Goal: Information Seeking & Learning: Learn about a topic

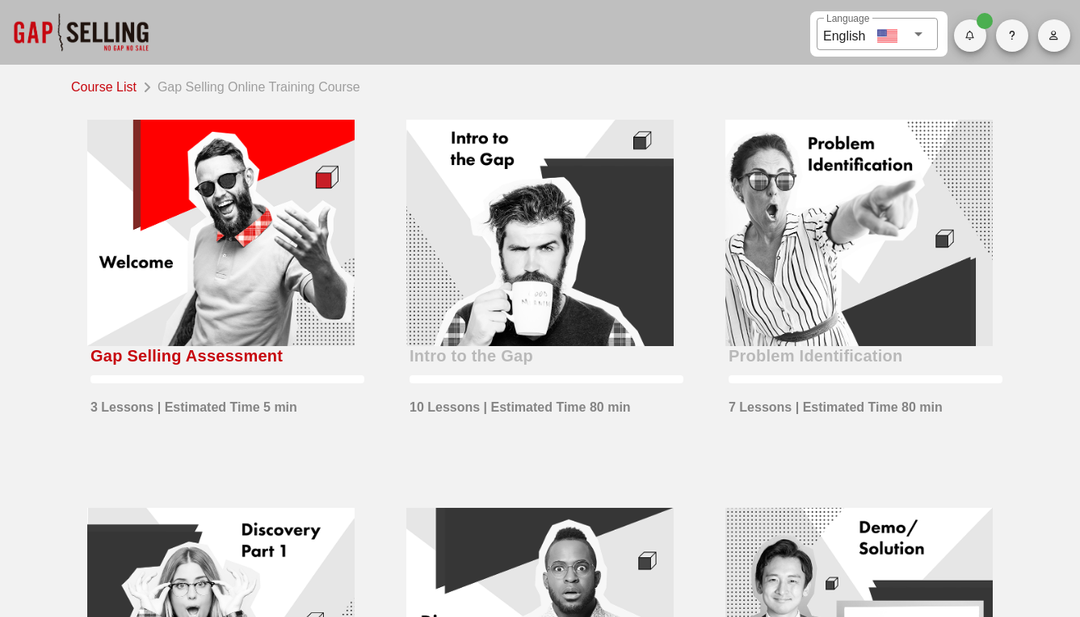
click at [261, 206] on div at bounding box center [220, 233] width 267 height 226
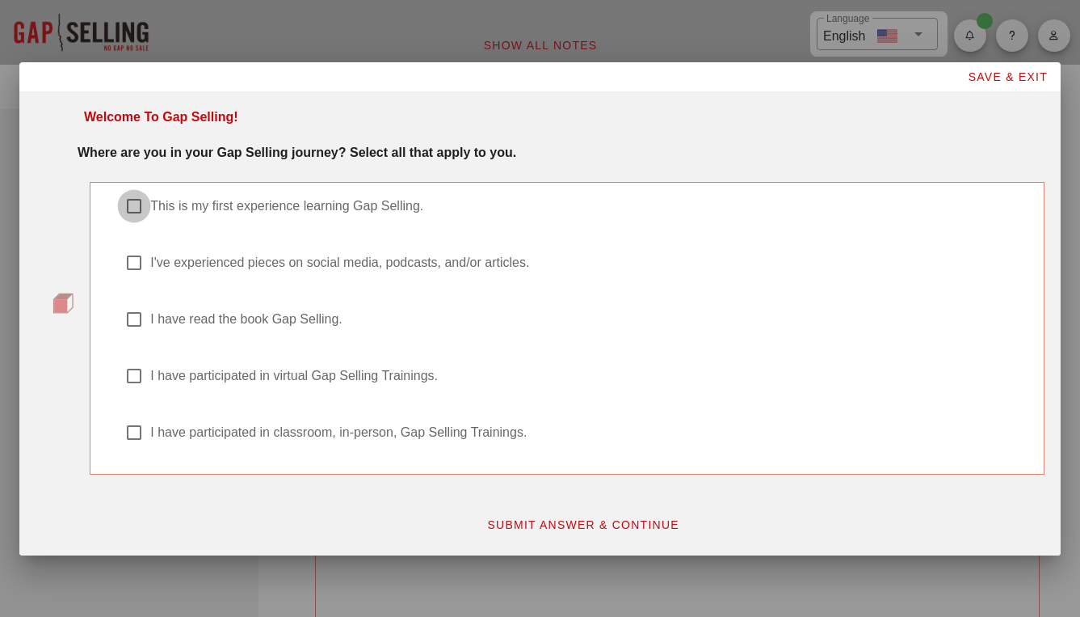
click at [125, 202] on div at bounding box center [133, 205] width 27 height 27
checkbox input "true"
click at [580, 524] on span "SUBMIT ANSWER & CONTINUE" at bounding box center [582, 524] width 193 height 13
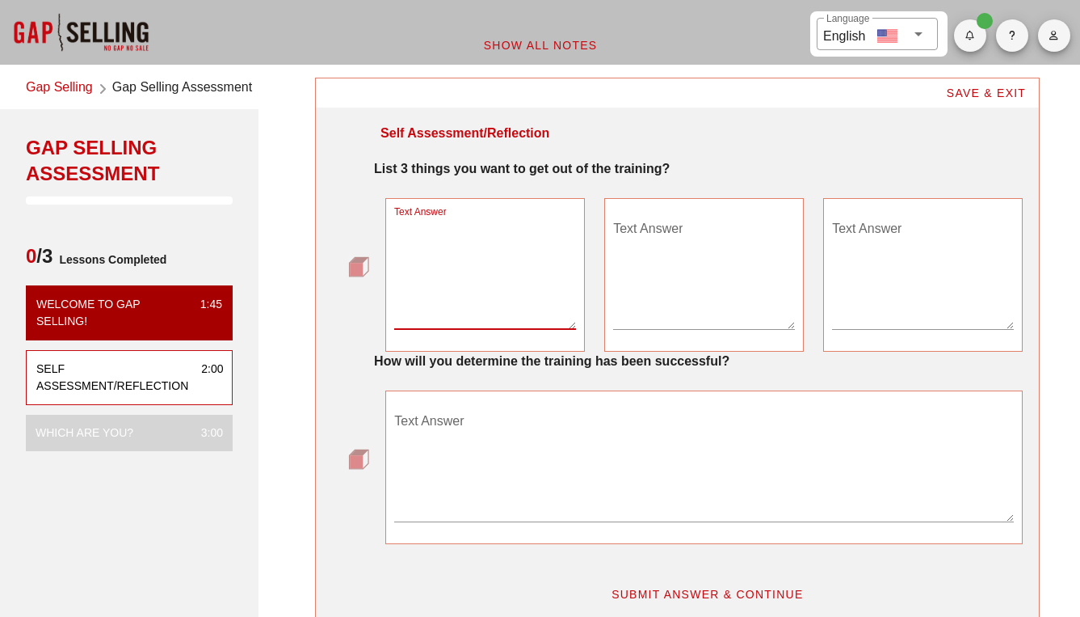
click at [457, 318] on textarea "Text Answer" at bounding box center [485, 272] width 182 height 113
type textarea "learn something new"
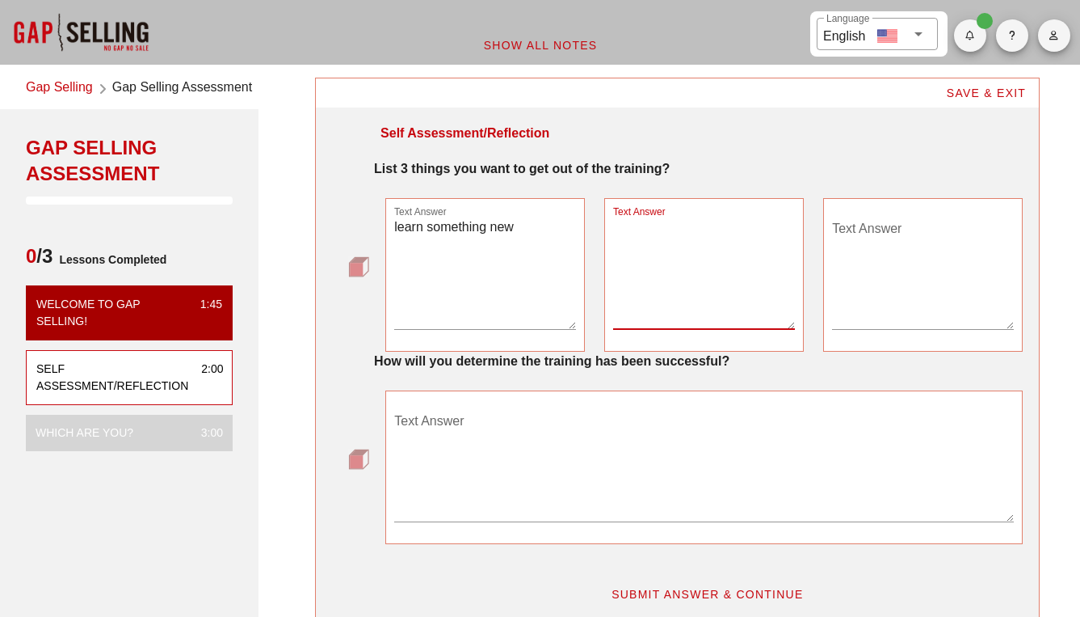
click at [655, 308] on textarea "Text Answer" at bounding box center [704, 272] width 182 height 113
type textarea "t"
type textarea "I want to be able to apply what I have learned to my sales job"
click at [874, 235] on textarea "Text Answer" at bounding box center [923, 272] width 182 height 113
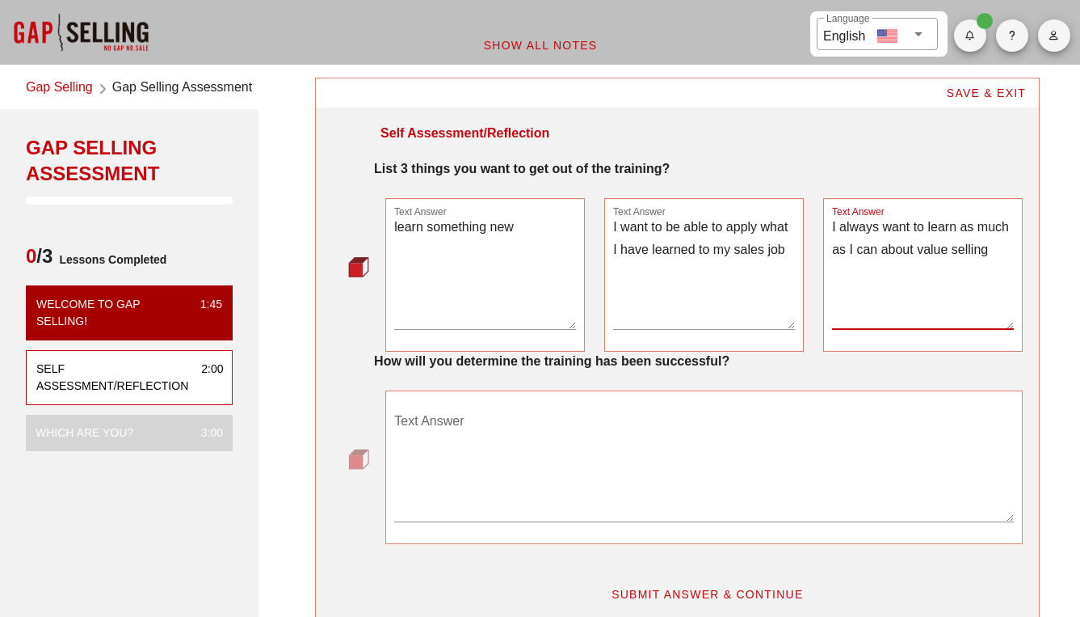
type textarea "I always want to learn as much as I can about value selling"
click at [426, 427] on textarea "Text Answer" at bounding box center [704, 464] width 620 height 113
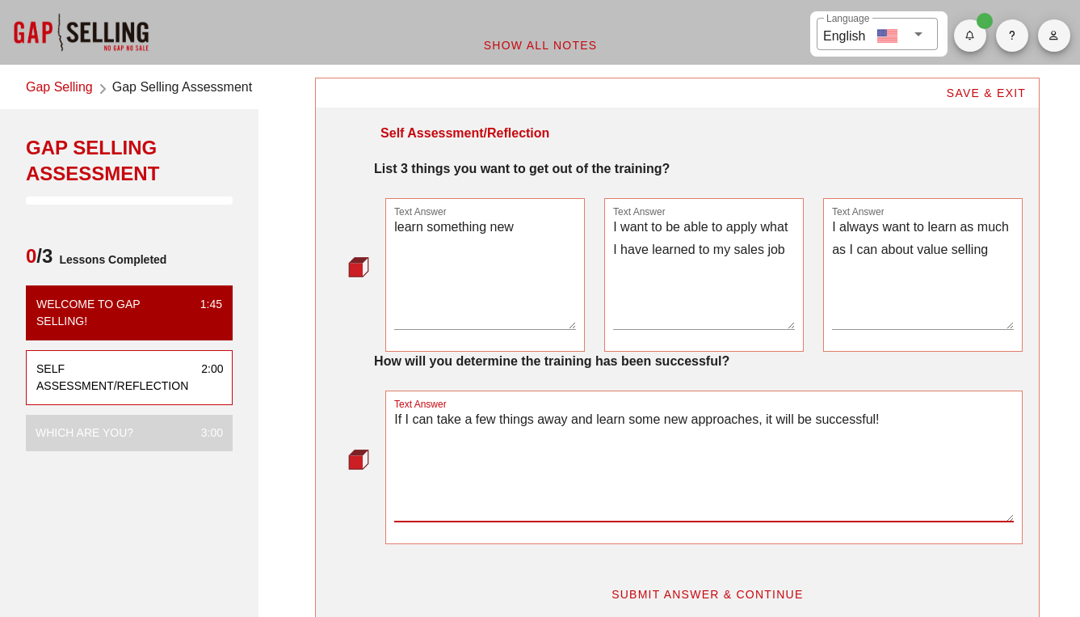
scroll to position [158, 0]
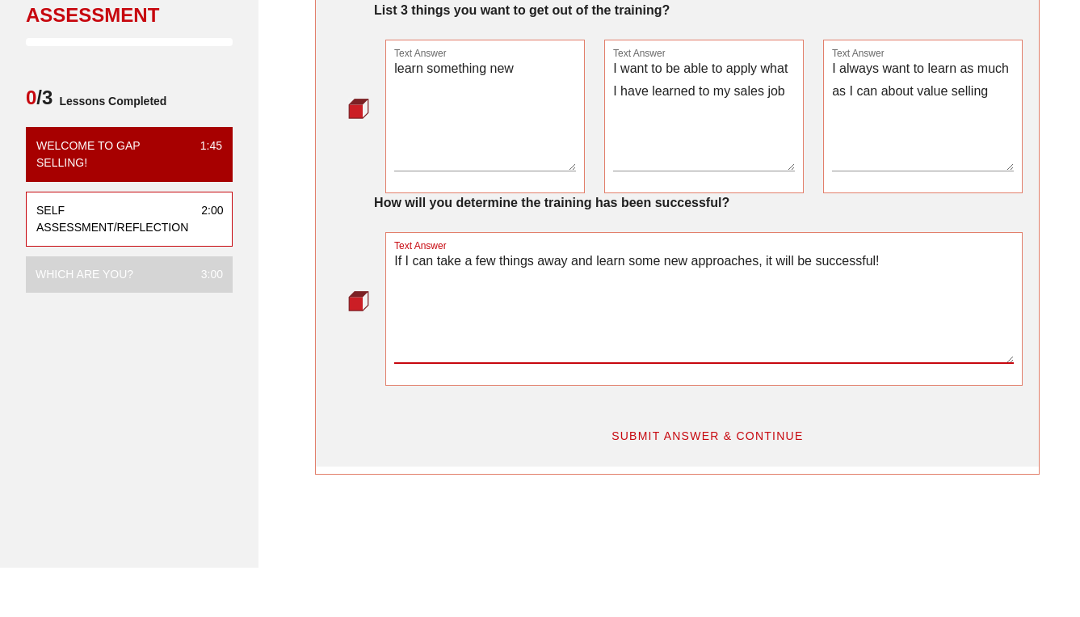
type textarea "If I can take a few things away and learn some new approaches, it will be succe…"
click at [716, 439] on span "SUBMIT ANSWER & CONTINUE" at bounding box center [707, 435] width 193 height 13
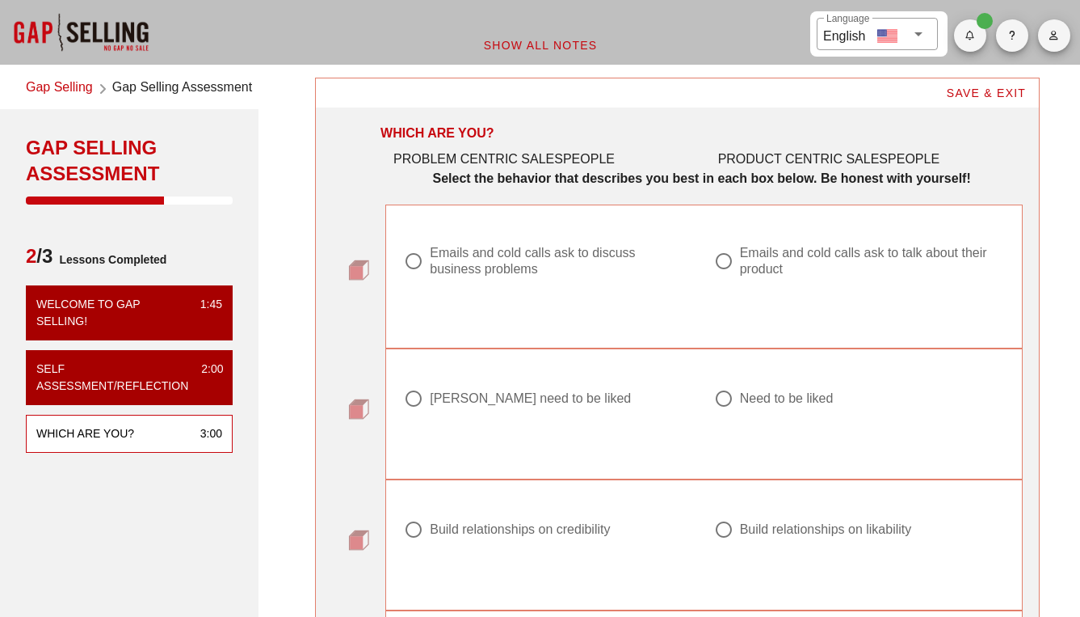
scroll to position [31, 0]
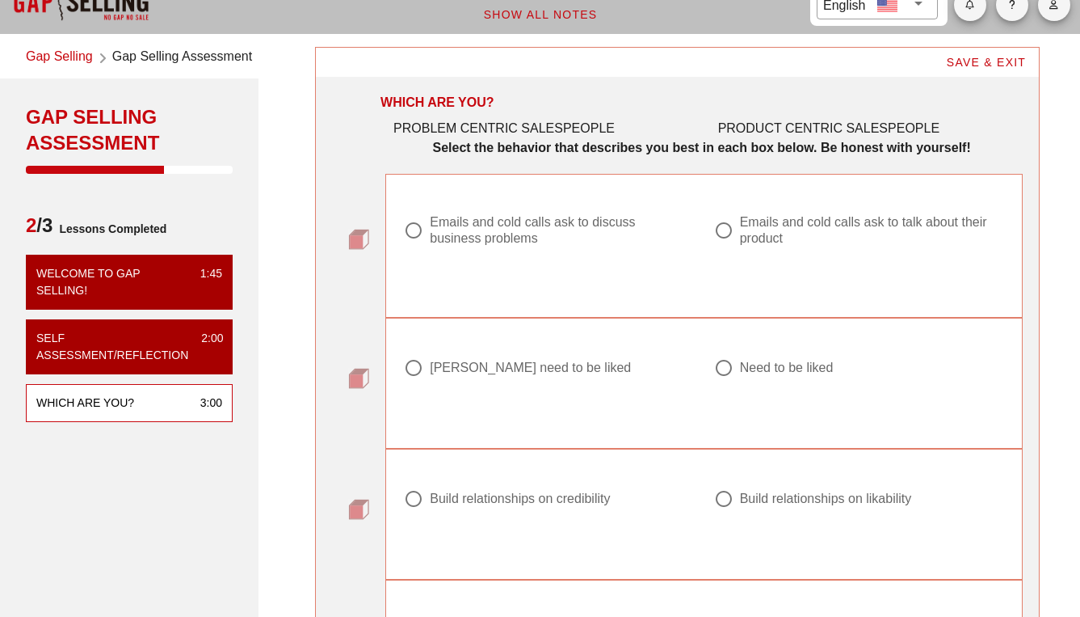
click at [410, 225] on div at bounding box center [413, 230] width 27 height 27
radio input "true"
click at [406, 364] on div at bounding box center [413, 367] width 27 height 27
radio input "true"
click at [420, 503] on div at bounding box center [413, 498] width 27 height 27
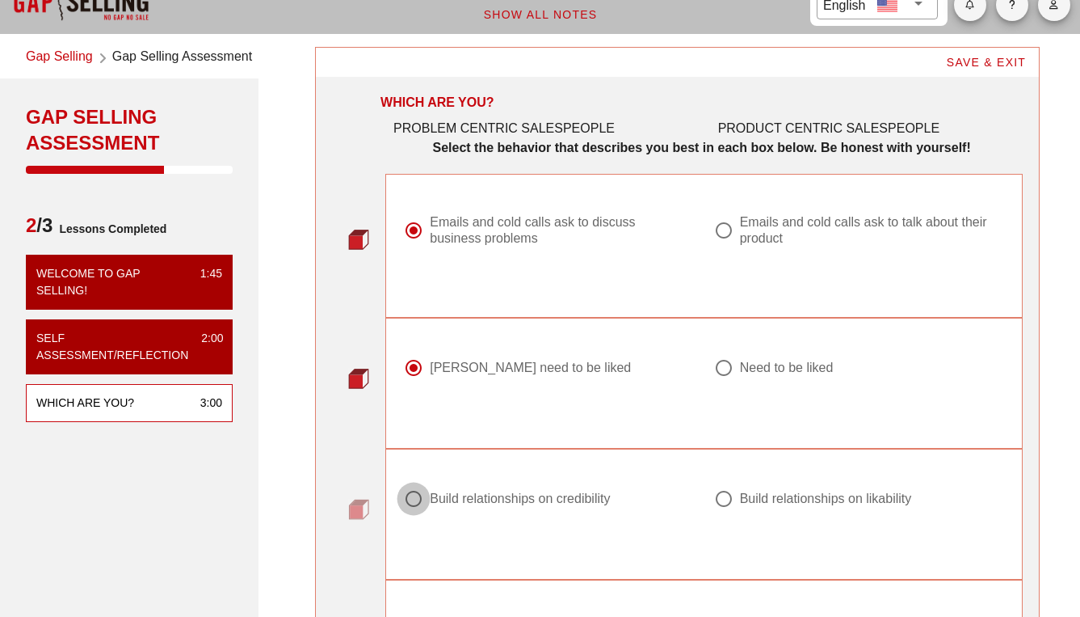
radio input "true"
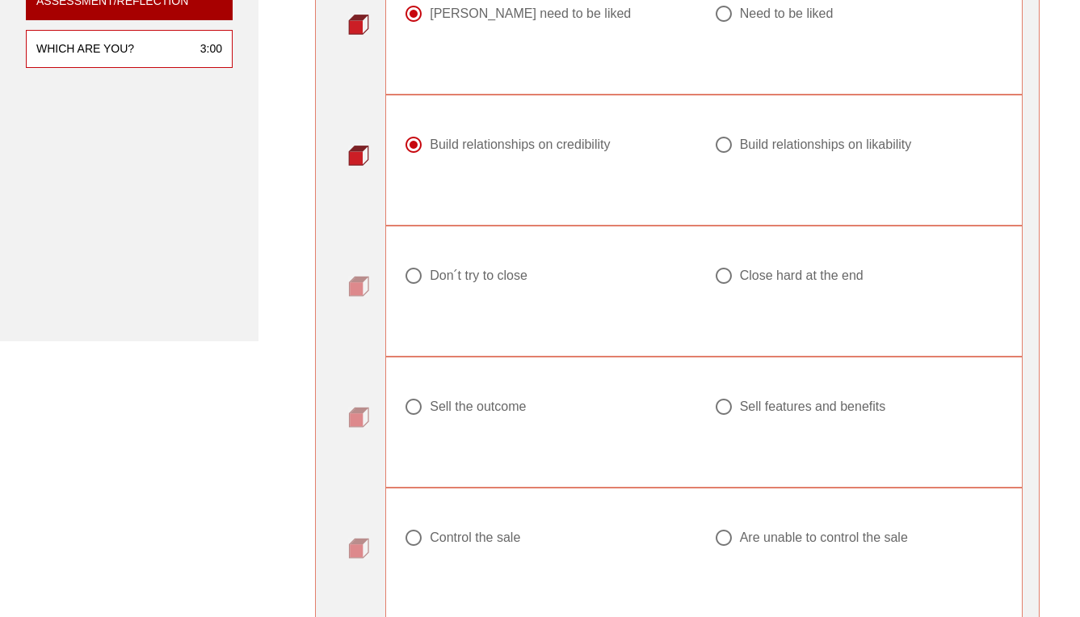
scroll to position [387, 0]
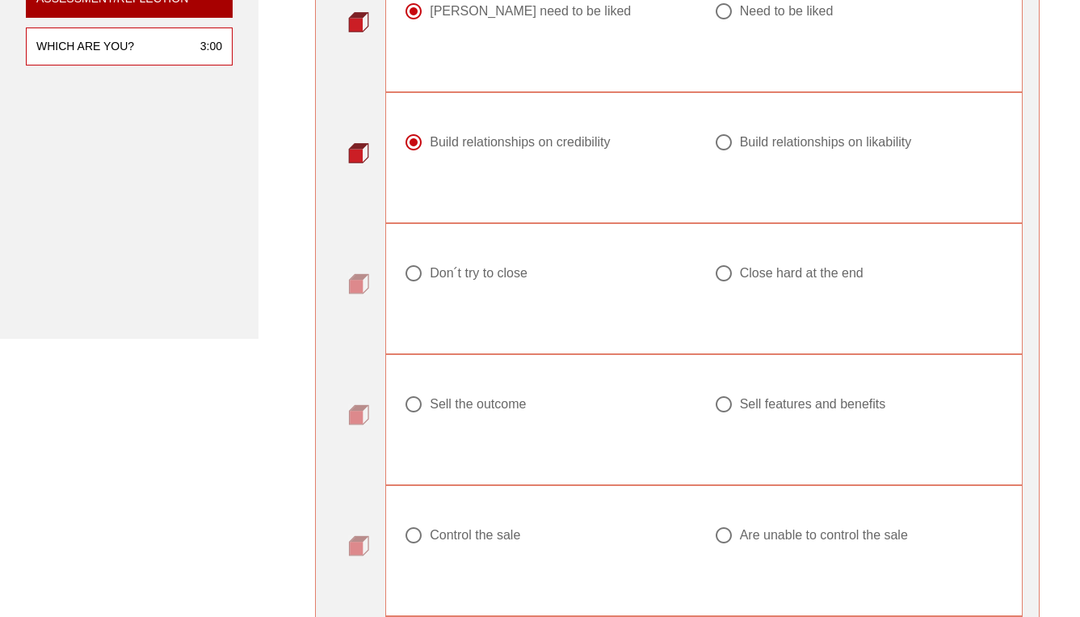
click at [727, 271] on div at bounding box center [723, 272] width 27 height 27
radio input "true"
click at [417, 406] on div at bounding box center [413, 403] width 27 height 27
radio input "true"
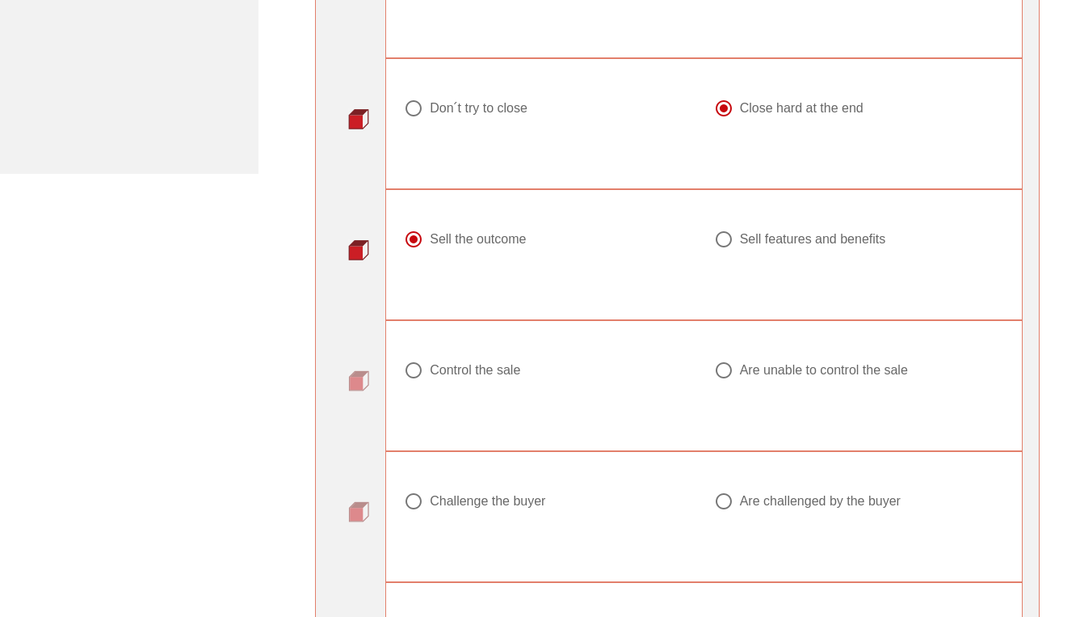
scroll to position [561, 0]
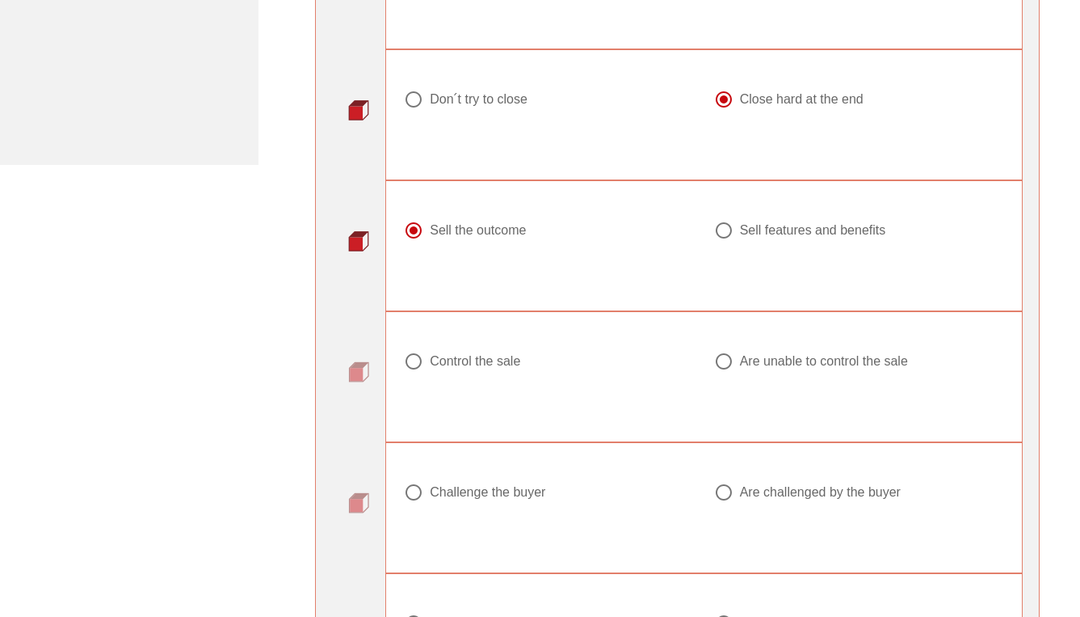
click at [412, 365] on div at bounding box center [413, 360] width 27 height 27
radio input "true"
click at [410, 483] on div at bounding box center [413, 491] width 27 height 27
radio input "true"
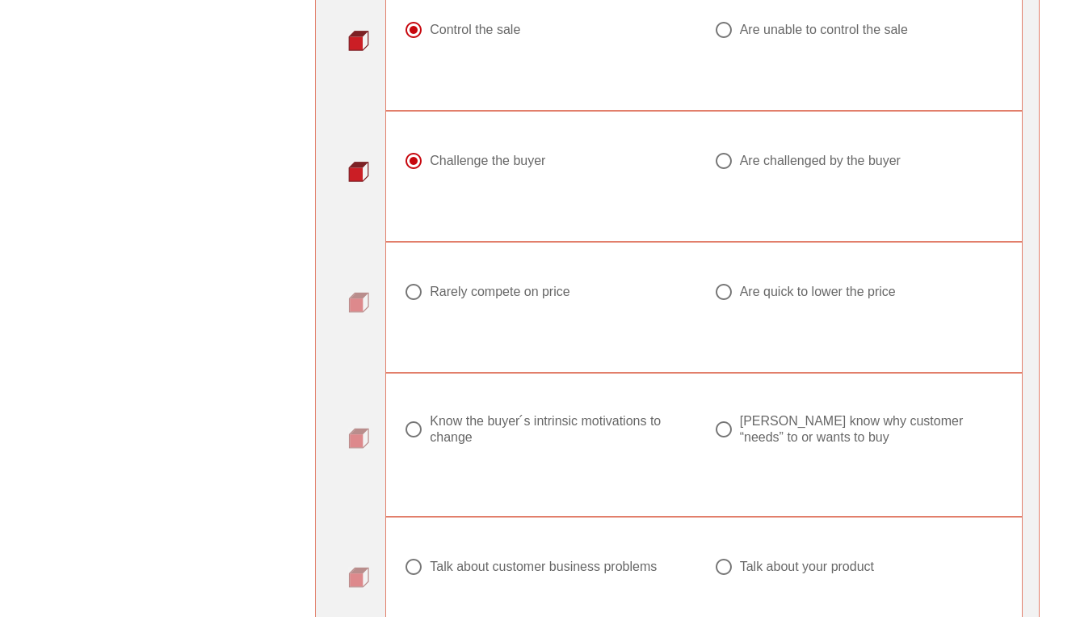
scroll to position [895, 0]
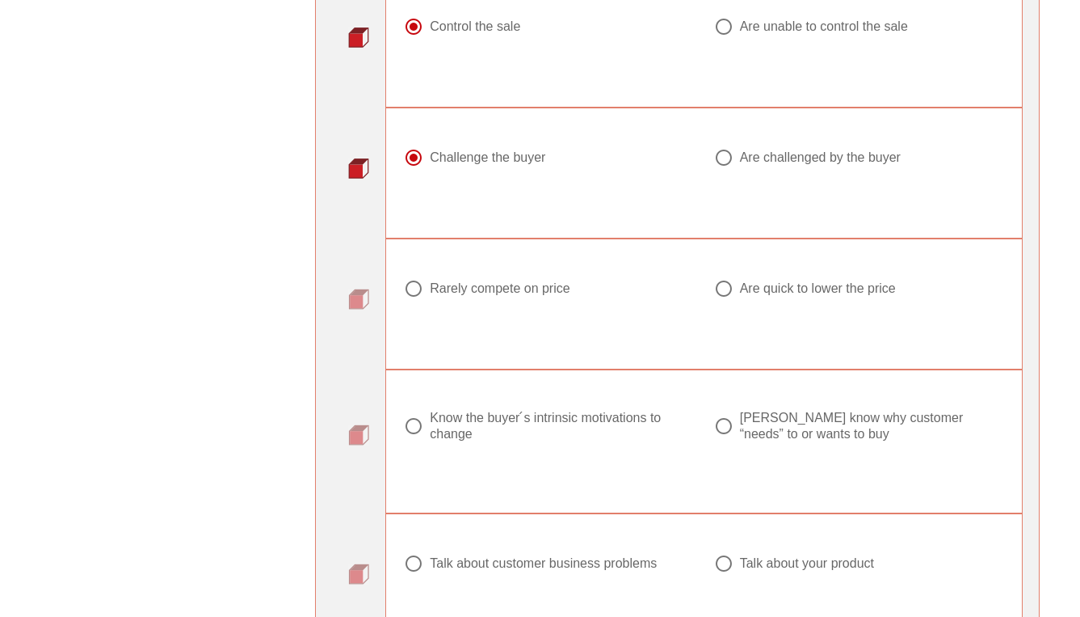
click at [725, 289] on div at bounding box center [723, 288] width 27 height 27
radio input "true"
click at [415, 288] on div at bounding box center [413, 288] width 27 height 27
radio input "true"
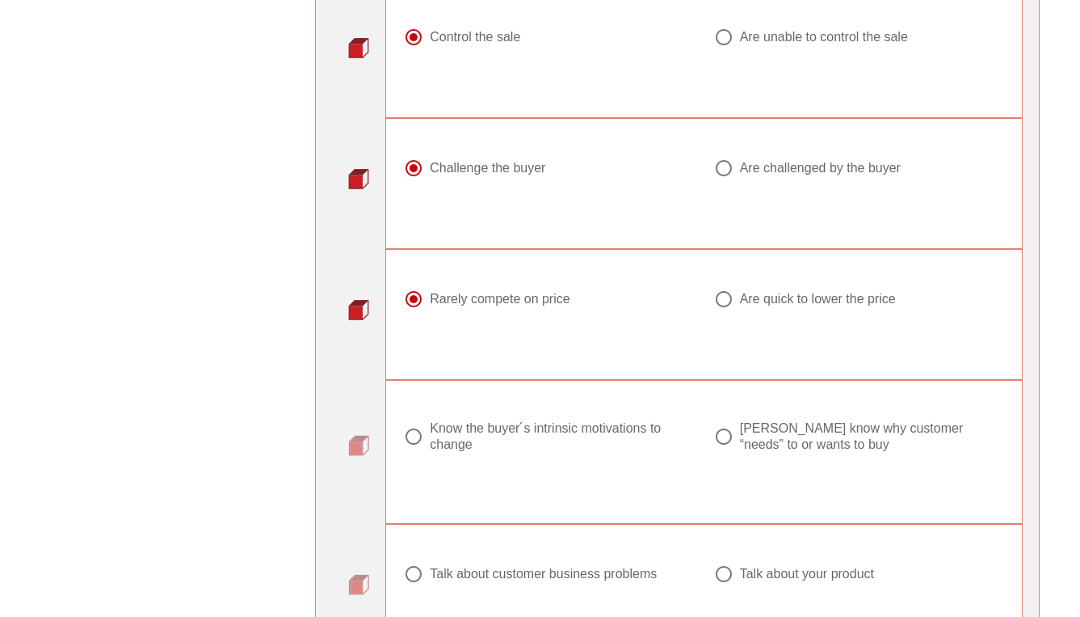
scroll to position [886, 0]
click at [423, 430] on div at bounding box center [413, 434] width 27 height 27
radio input "true"
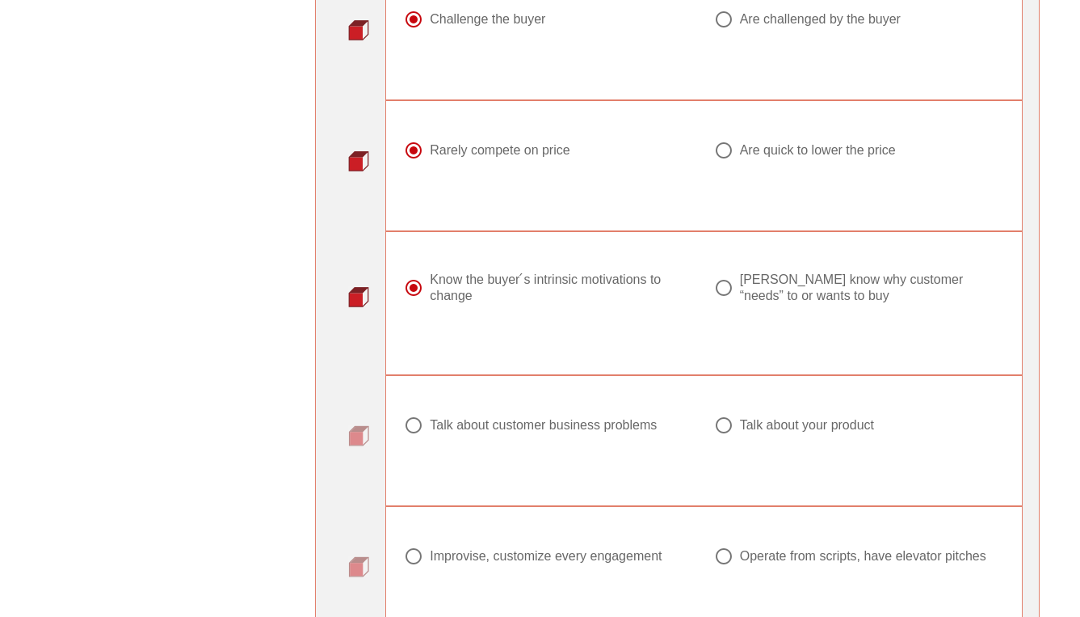
scroll to position [1034, 0]
click at [410, 428] on div at bounding box center [413, 423] width 27 height 27
radio input "true"
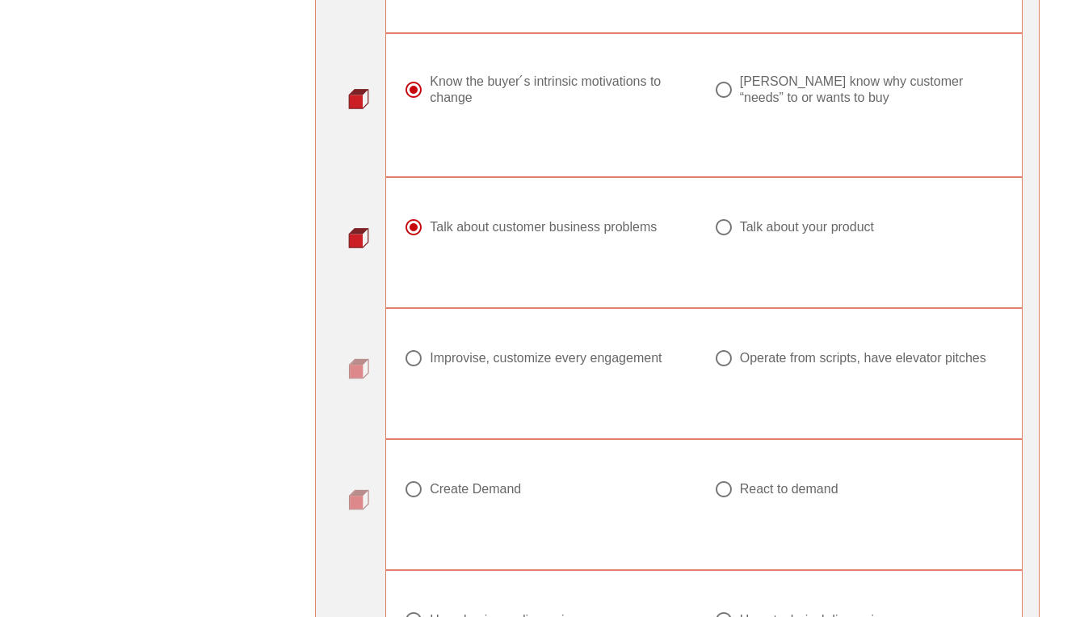
scroll to position [1235, 0]
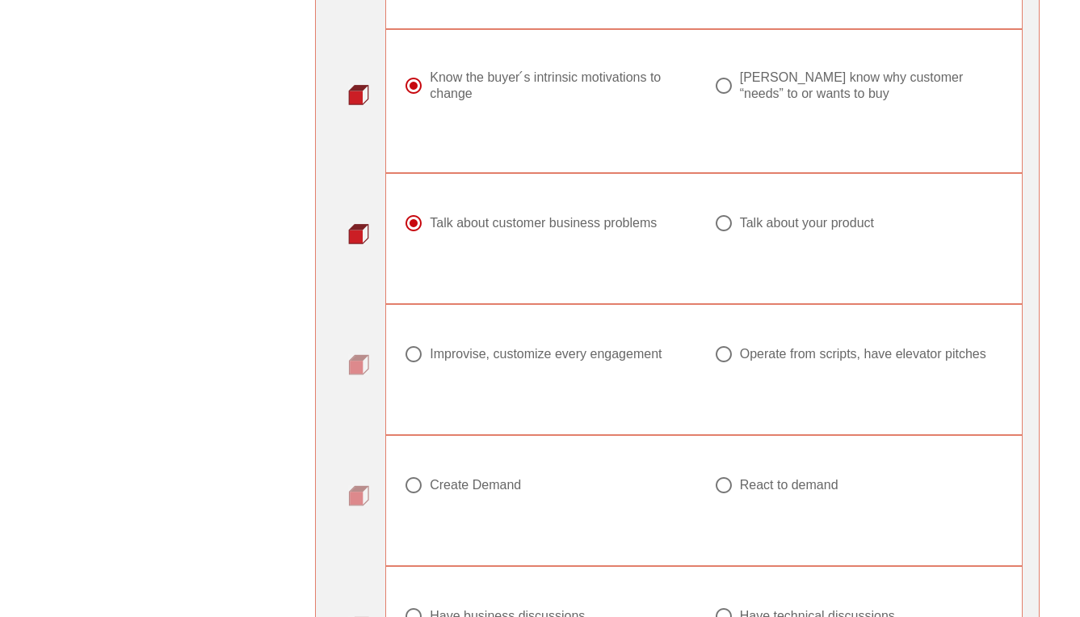
click at [411, 355] on div at bounding box center [413, 353] width 27 height 27
radio input "true"
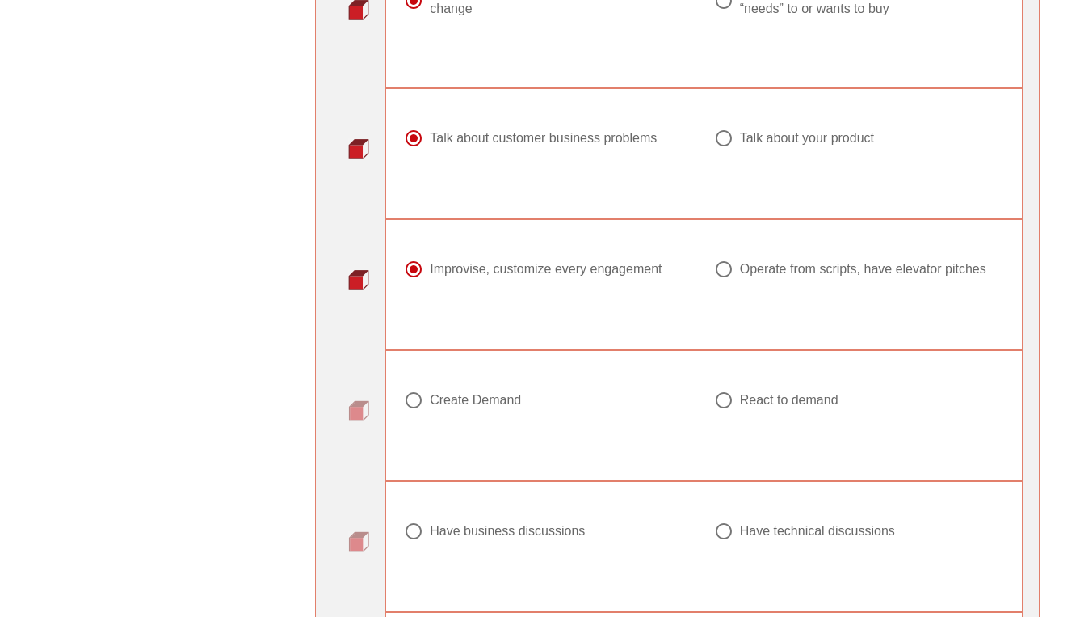
scroll to position [1318, 0]
click at [412, 414] on div at bounding box center [413, 402] width 27 height 27
radio input "true"
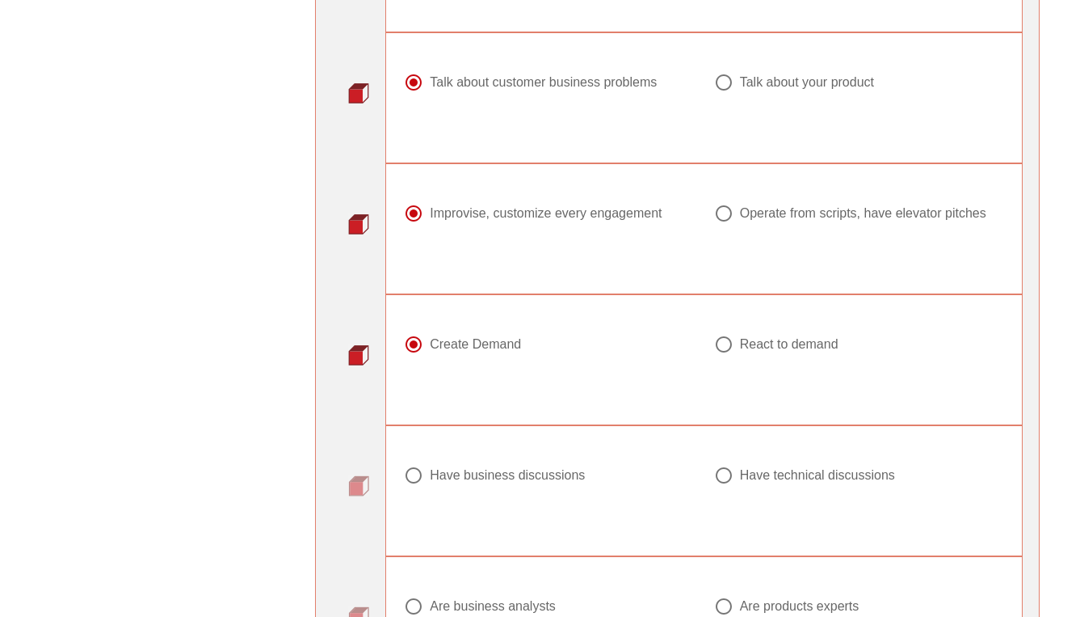
scroll to position [1416, 0]
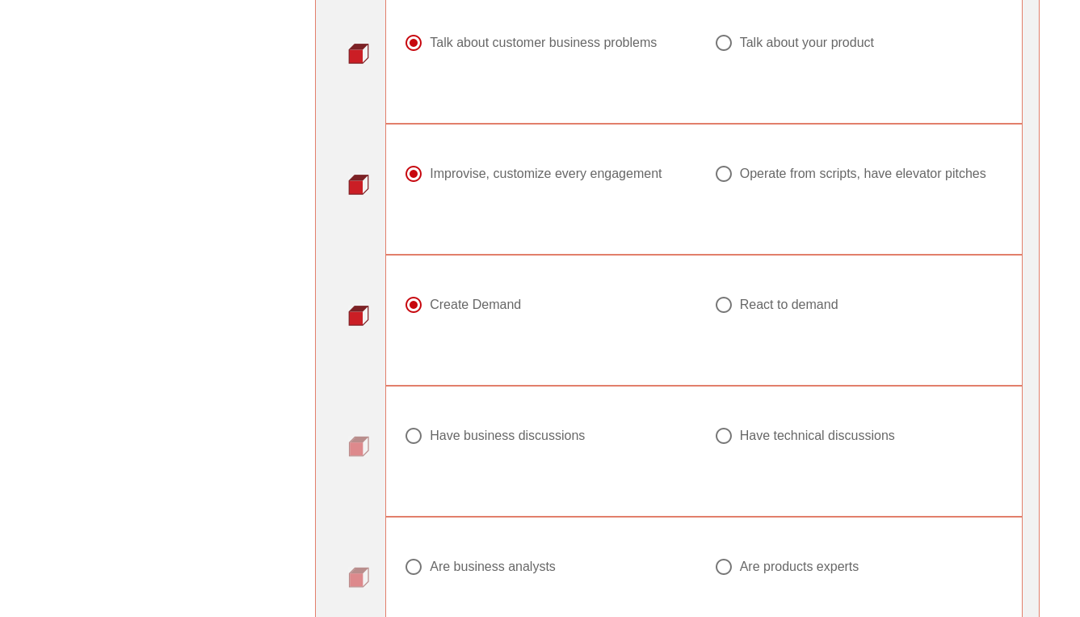
click at [415, 446] on div at bounding box center [413, 435] width 27 height 27
radio input "true"
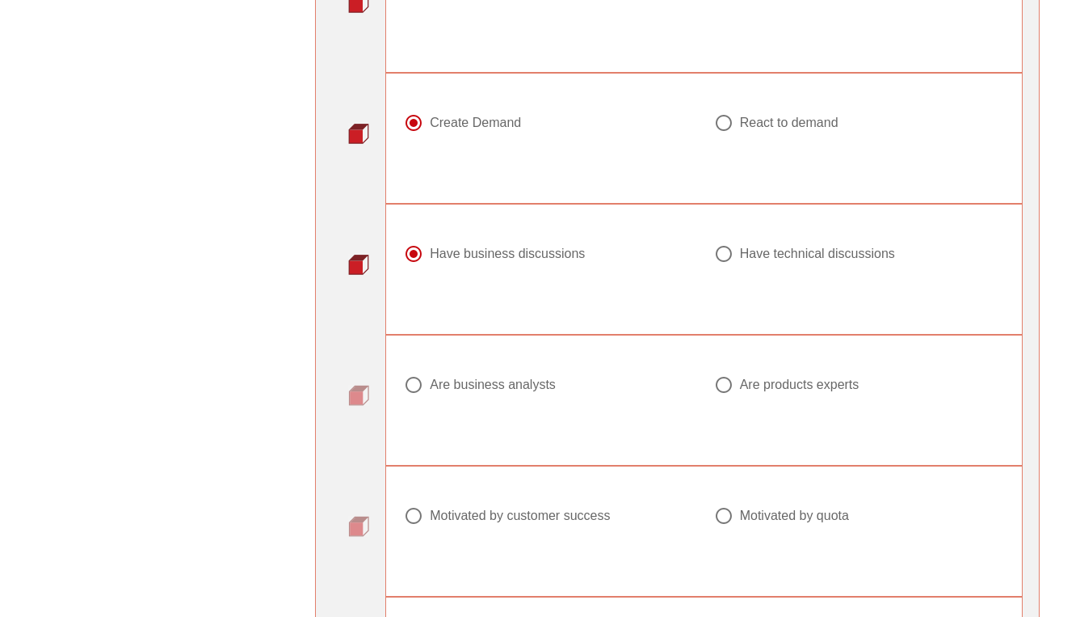
scroll to position [1614, 0]
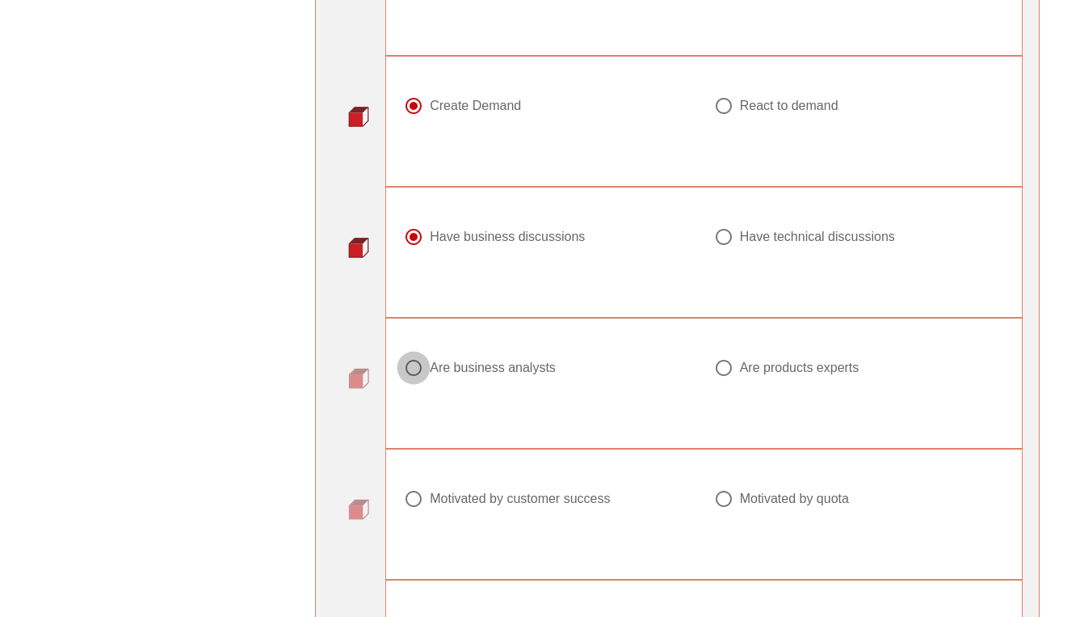
click at [415, 380] on div at bounding box center [413, 367] width 27 height 27
radio input "true"
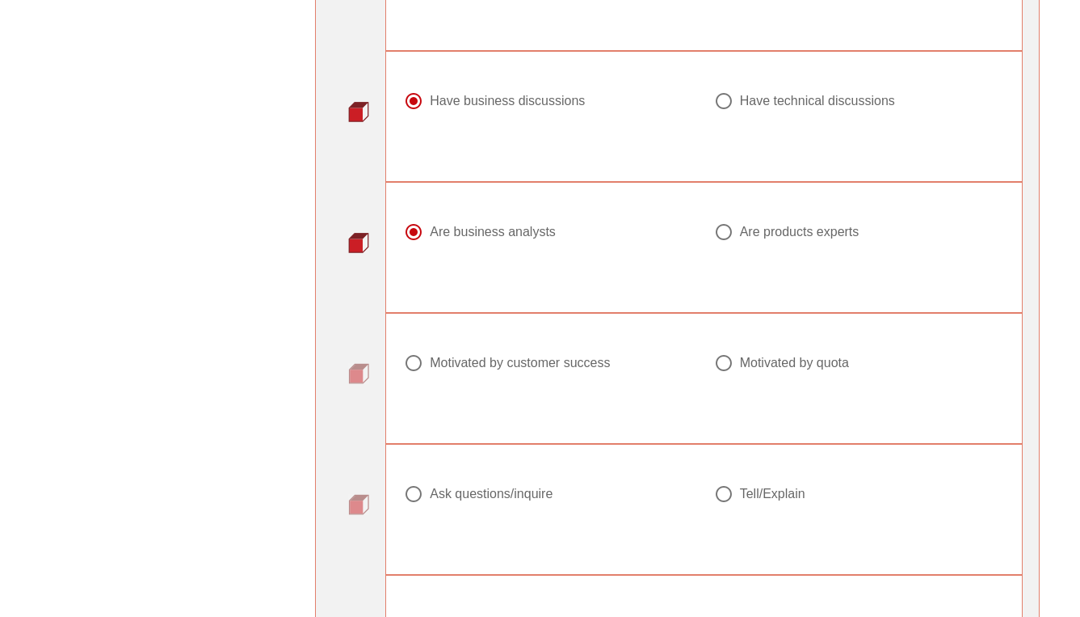
scroll to position [1754, 0]
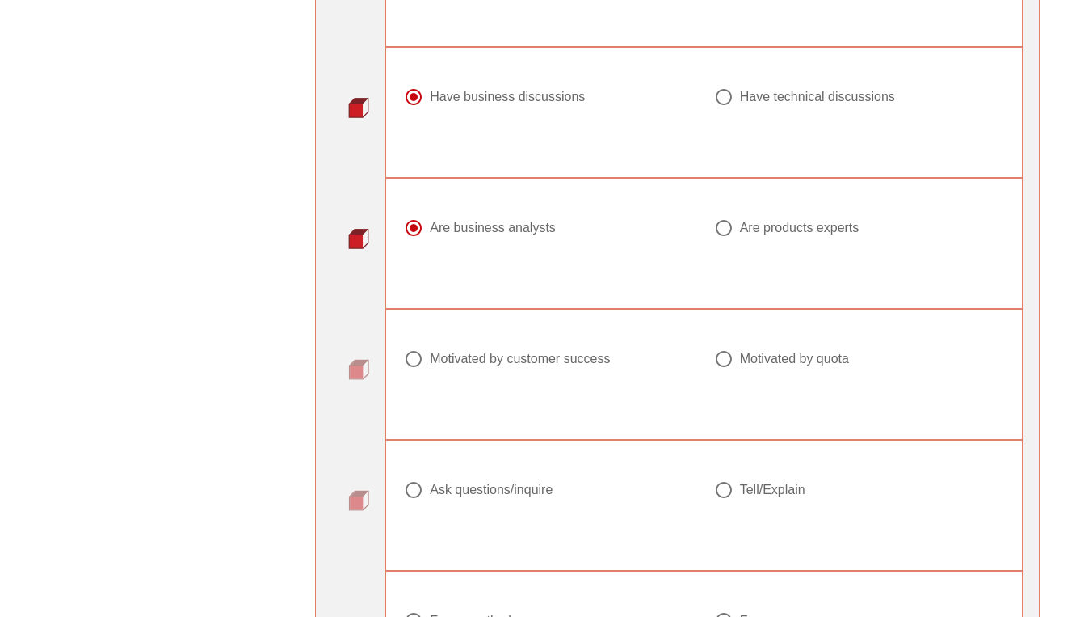
click at [726, 371] on div at bounding box center [723, 358] width 27 height 27
radio input "true"
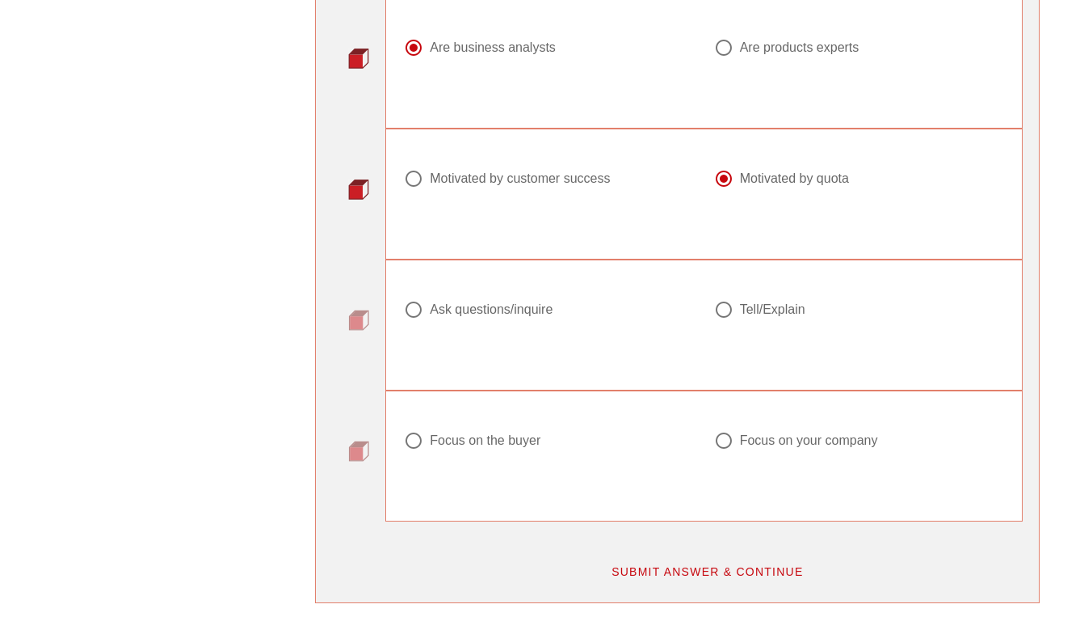
scroll to position [1948, 0]
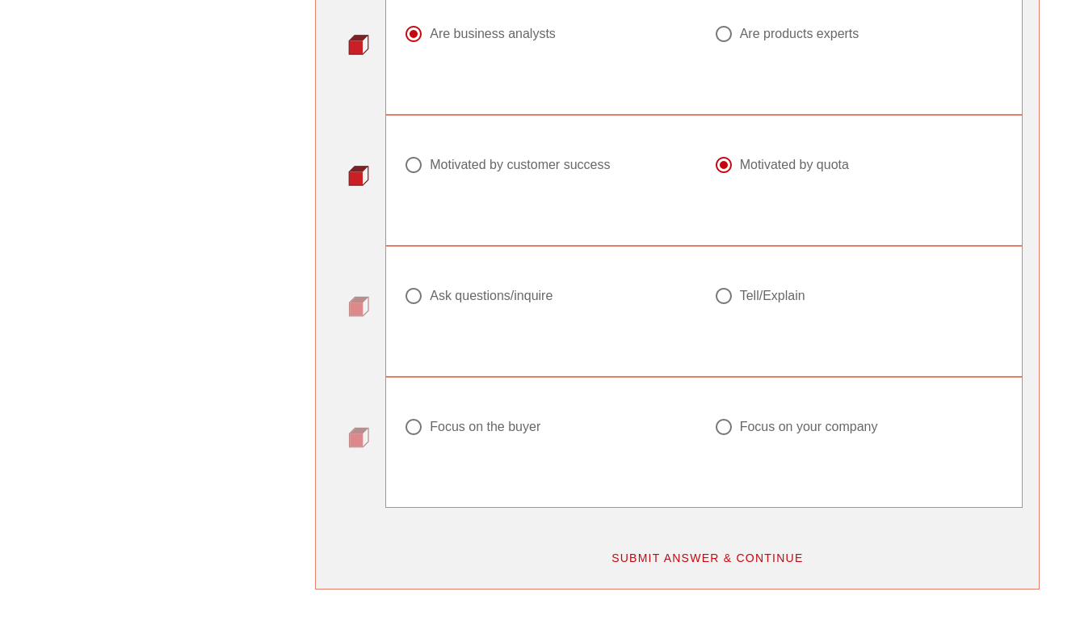
click at [410, 309] on div at bounding box center [413, 295] width 27 height 27
radio input "true"
click at [413, 440] on div at bounding box center [413, 426] width 27 height 27
radio input "true"
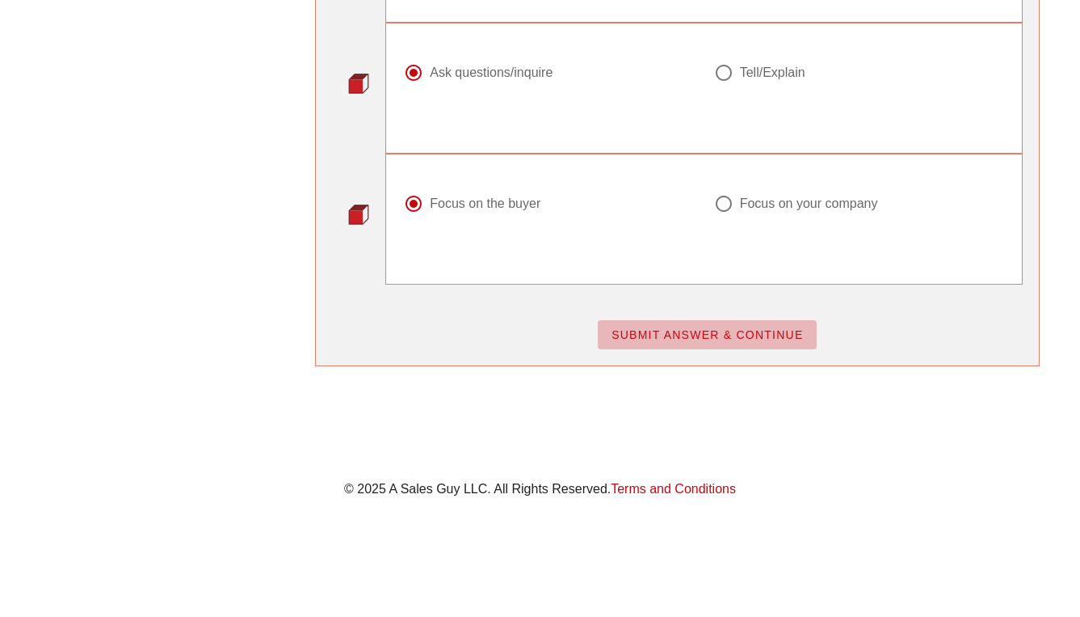
click at [722, 335] on span "SUBMIT ANSWER & CONTINUE" at bounding box center [707, 334] width 193 height 13
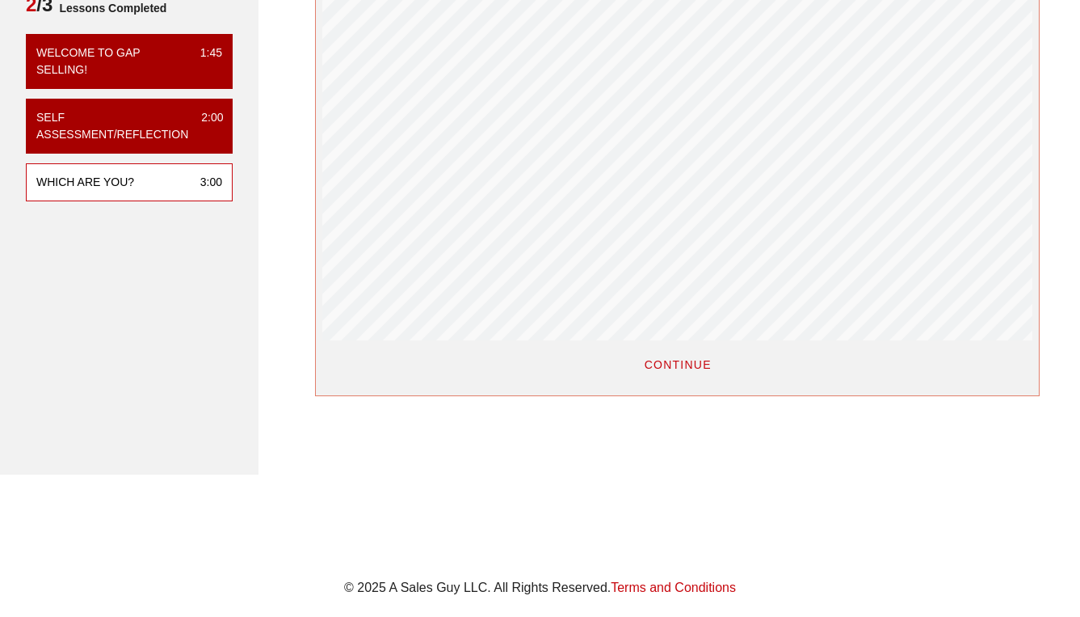
scroll to position [256, 0]
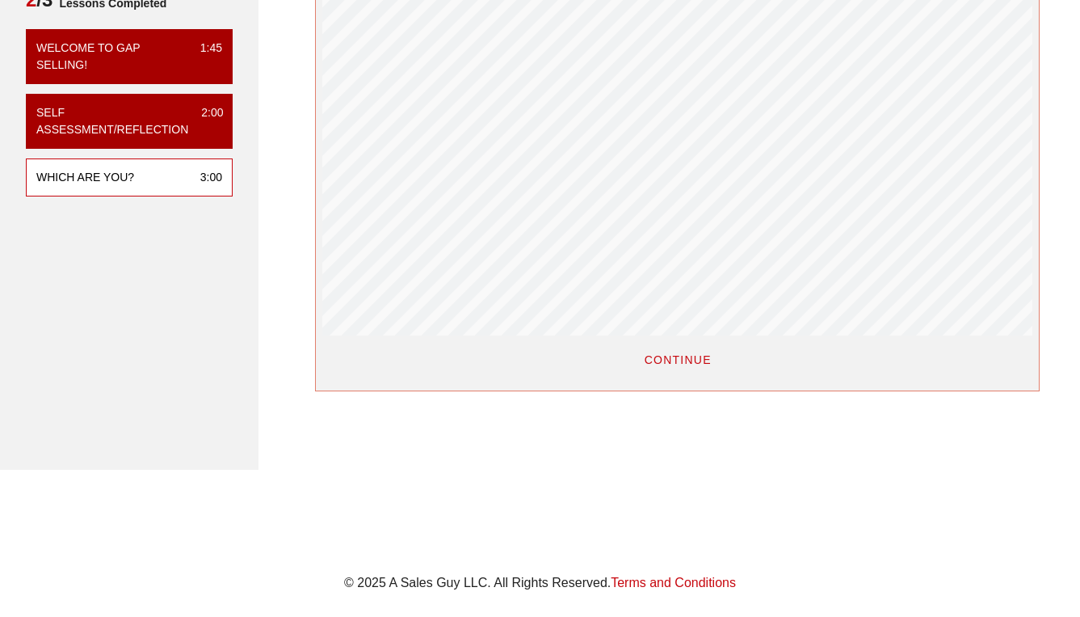
click at [681, 356] on span "CONTINUE" at bounding box center [677, 359] width 68 height 13
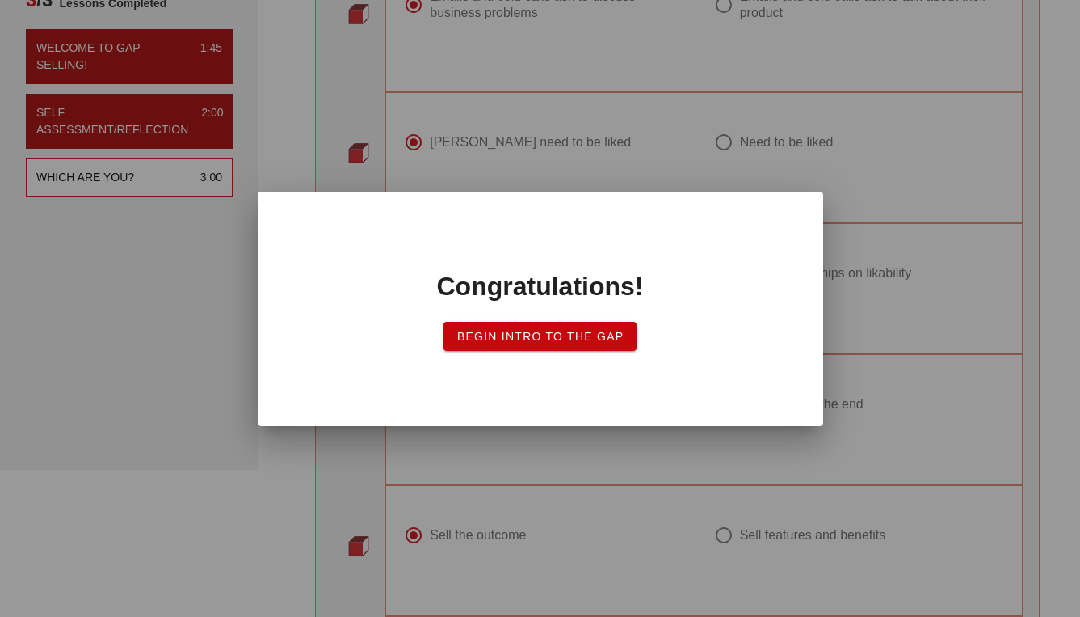
click at [599, 339] on span "Begin Intro to the Gap" at bounding box center [541, 336] width 168 height 13
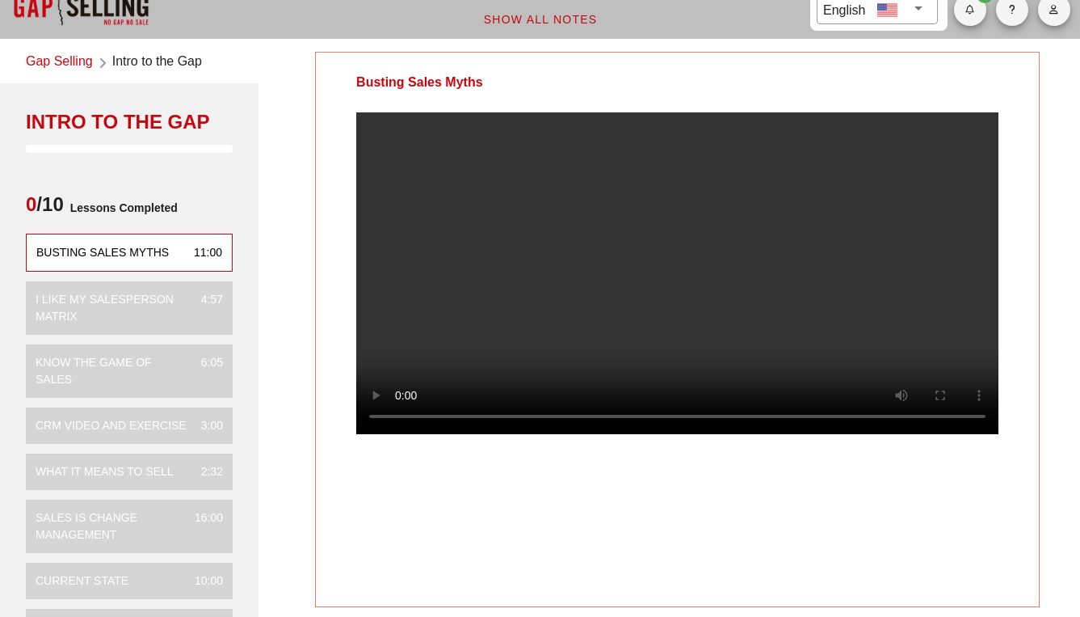
scroll to position [25, 0]
